Goal: Information Seeking & Learning: Check status

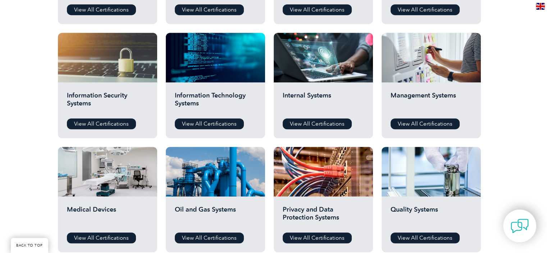
scroll to position [359, 0]
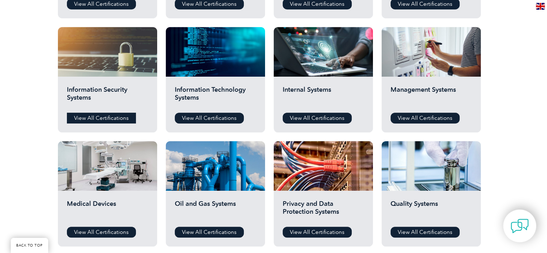
click at [112, 115] on link "View All Certifications" at bounding box center [101, 117] width 69 height 11
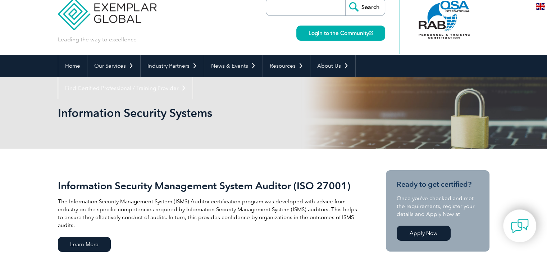
scroll to position [7, 0]
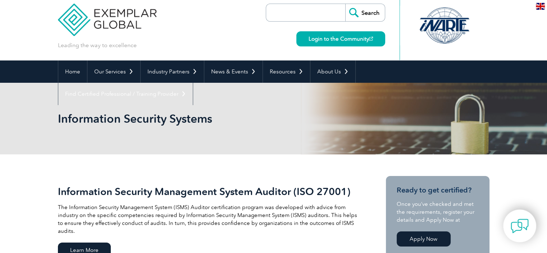
click at [21, 103] on div "Information Security Systems" at bounding box center [273, 119] width 547 height 72
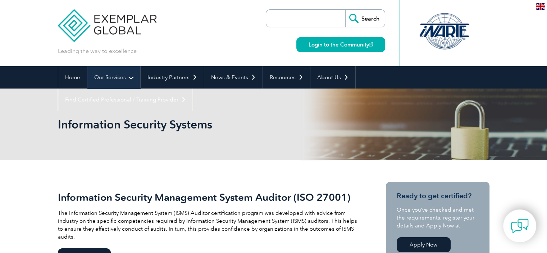
scroll to position [0, 0]
